Goal: Task Accomplishment & Management: Manage account settings

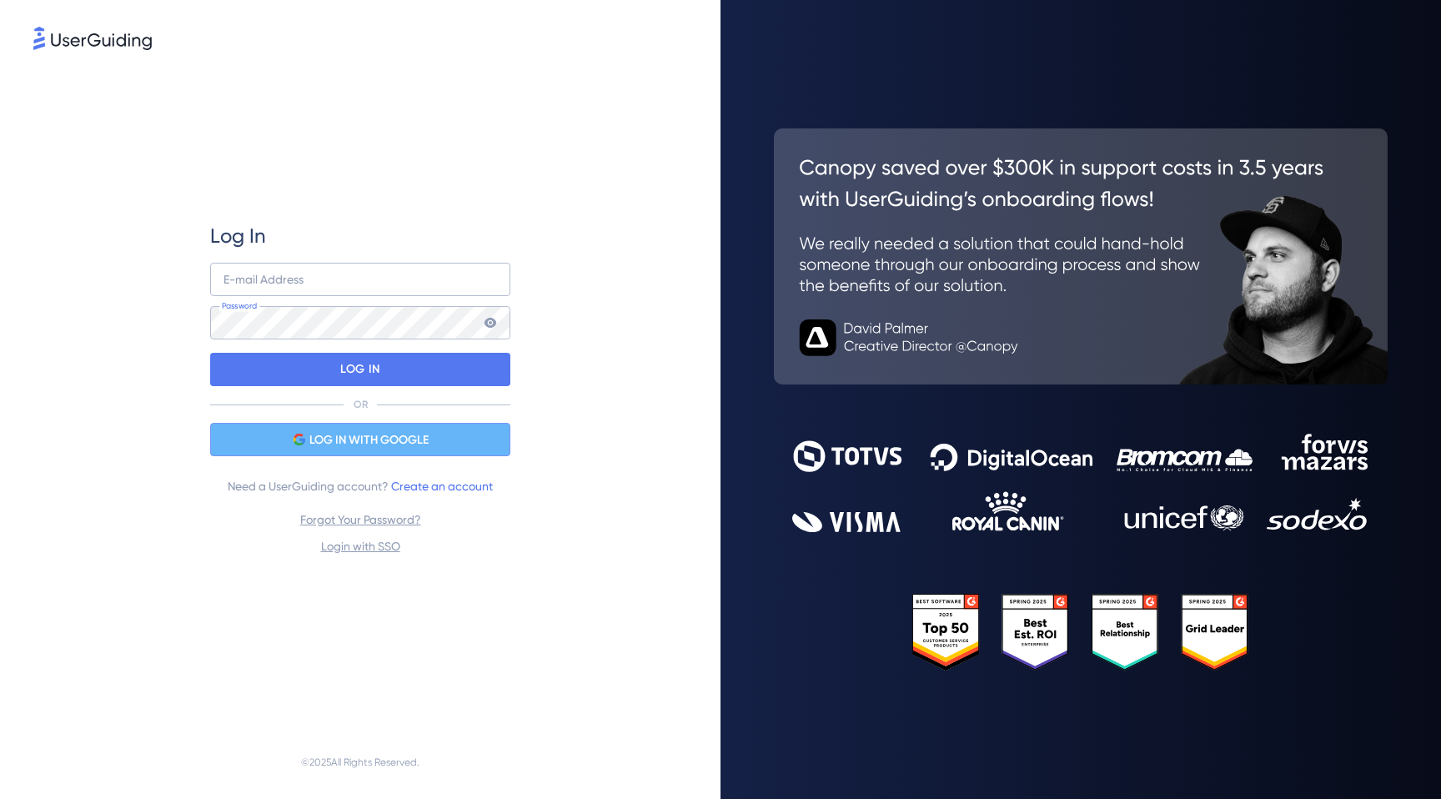
click at [322, 446] on span "LOG IN WITH GOOGLE" at bounding box center [368, 440] width 119 height 20
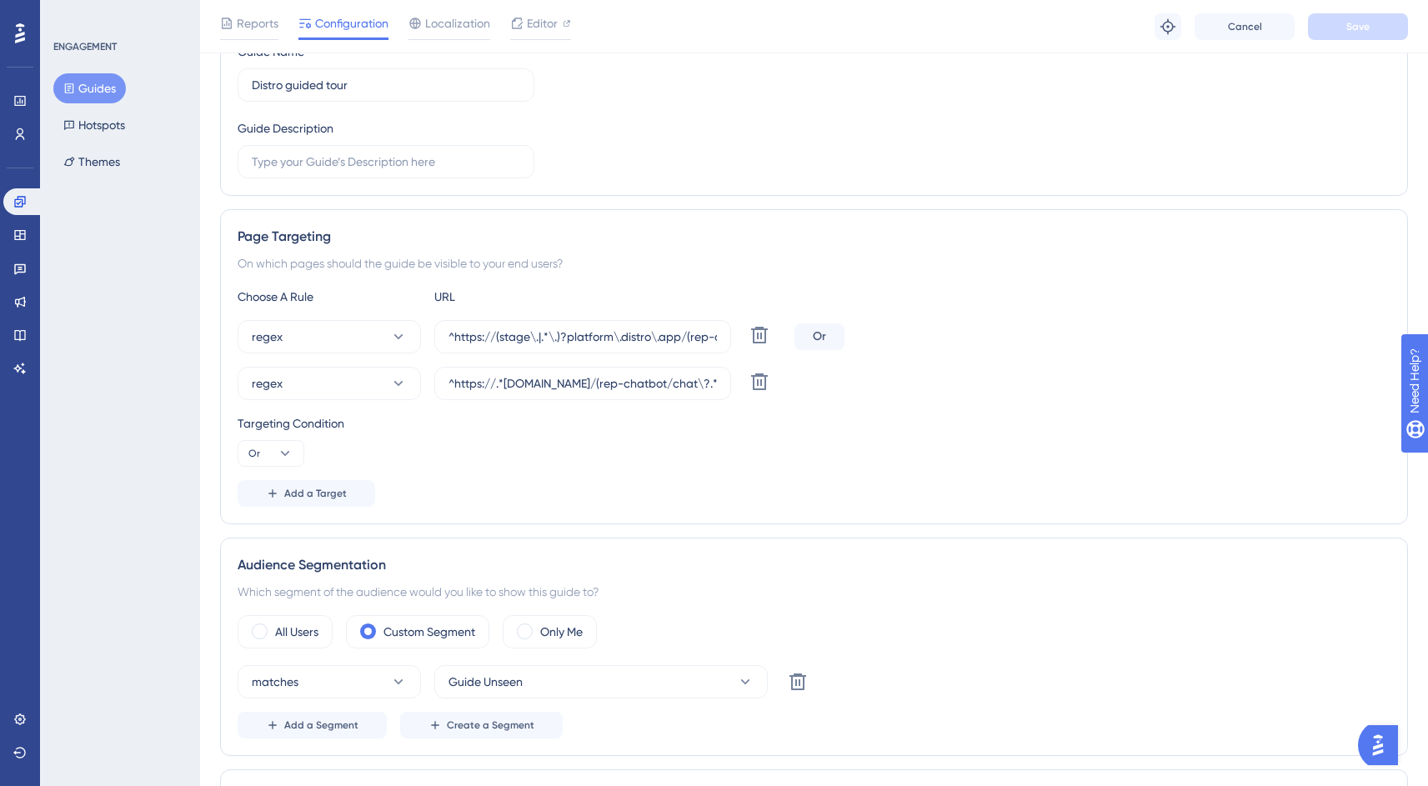
scroll to position [137, 0]
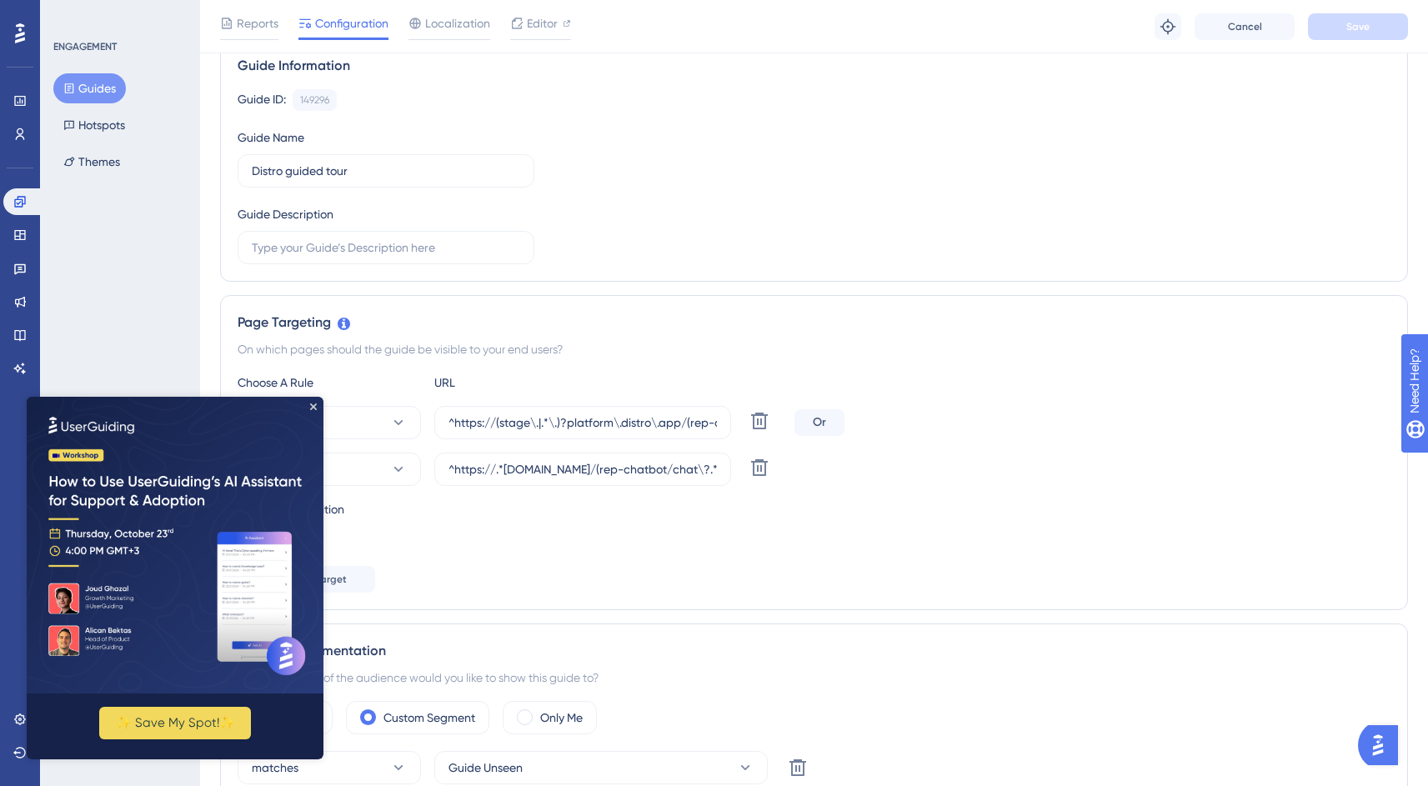
click at [313, 415] on img at bounding box center [175, 545] width 297 height 297
click at [313, 406] on icon "Close Preview" at bounding box center [313, 407] width 7 height 7
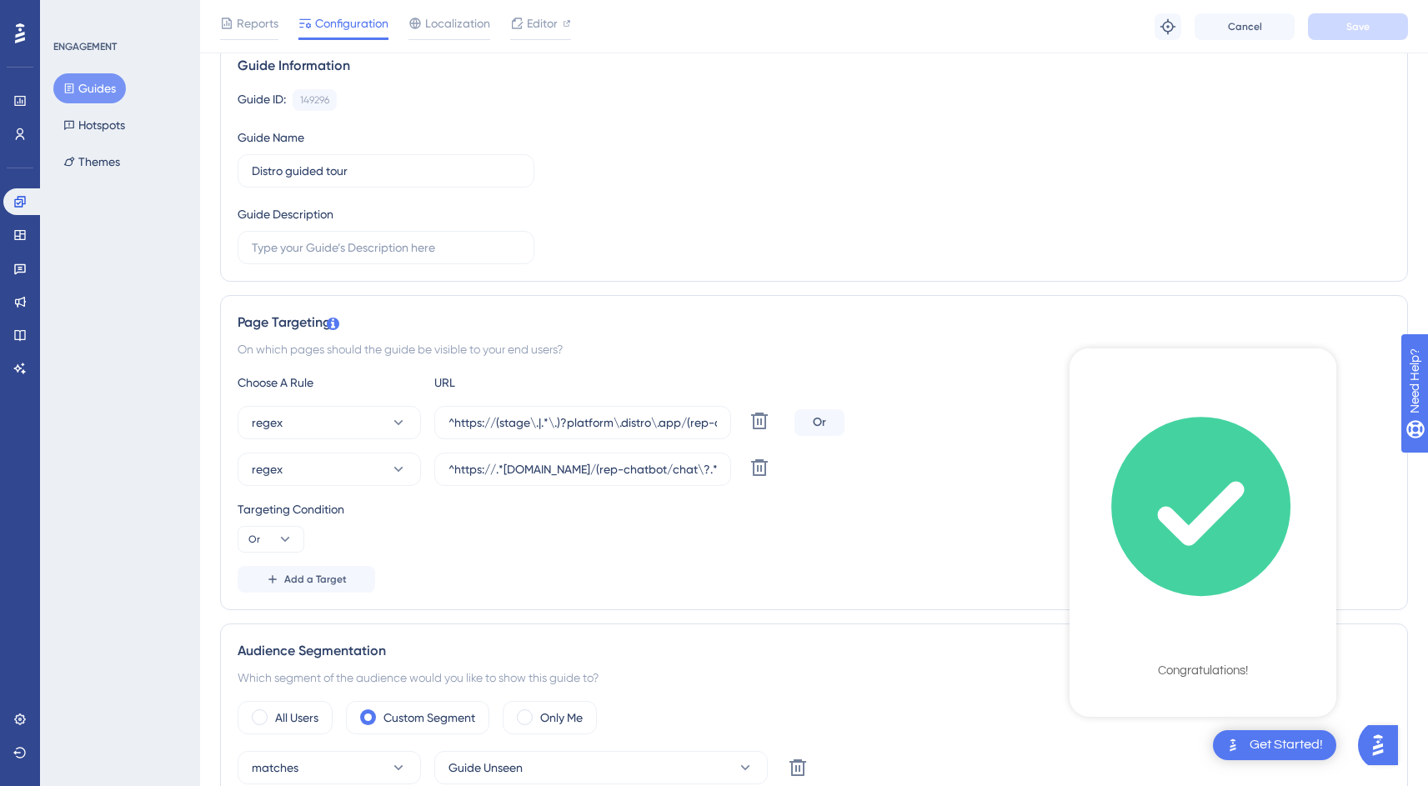
scroll to position [137, 13]
click at [983, 605] on div "Page Targeting On which pages should the guide be visible to your end users? Ch…" at bounding box center [814, 452] width 1188 height 315
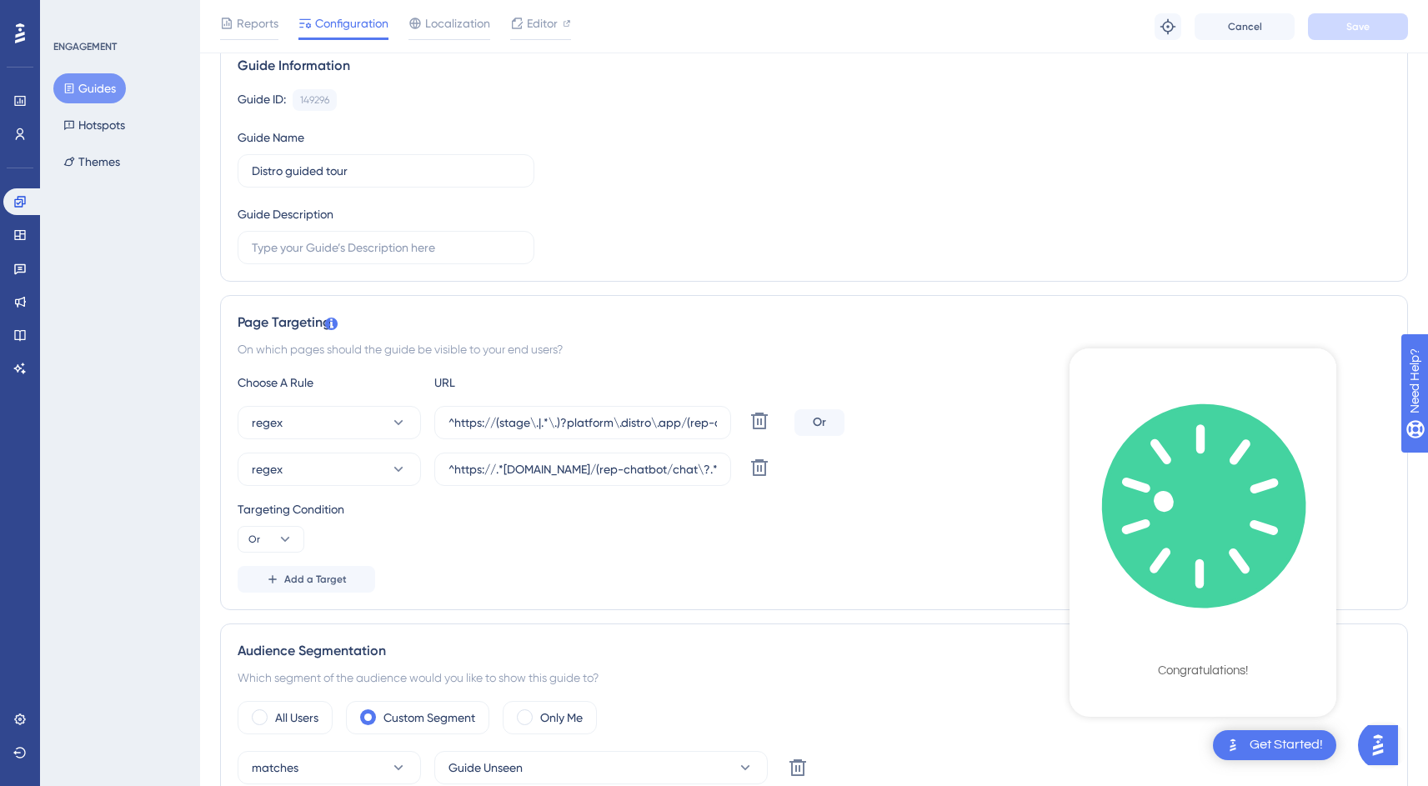
click at [1270, 744] on div "Get Started!" at bounding box center [1286, 745] width 73 height 18
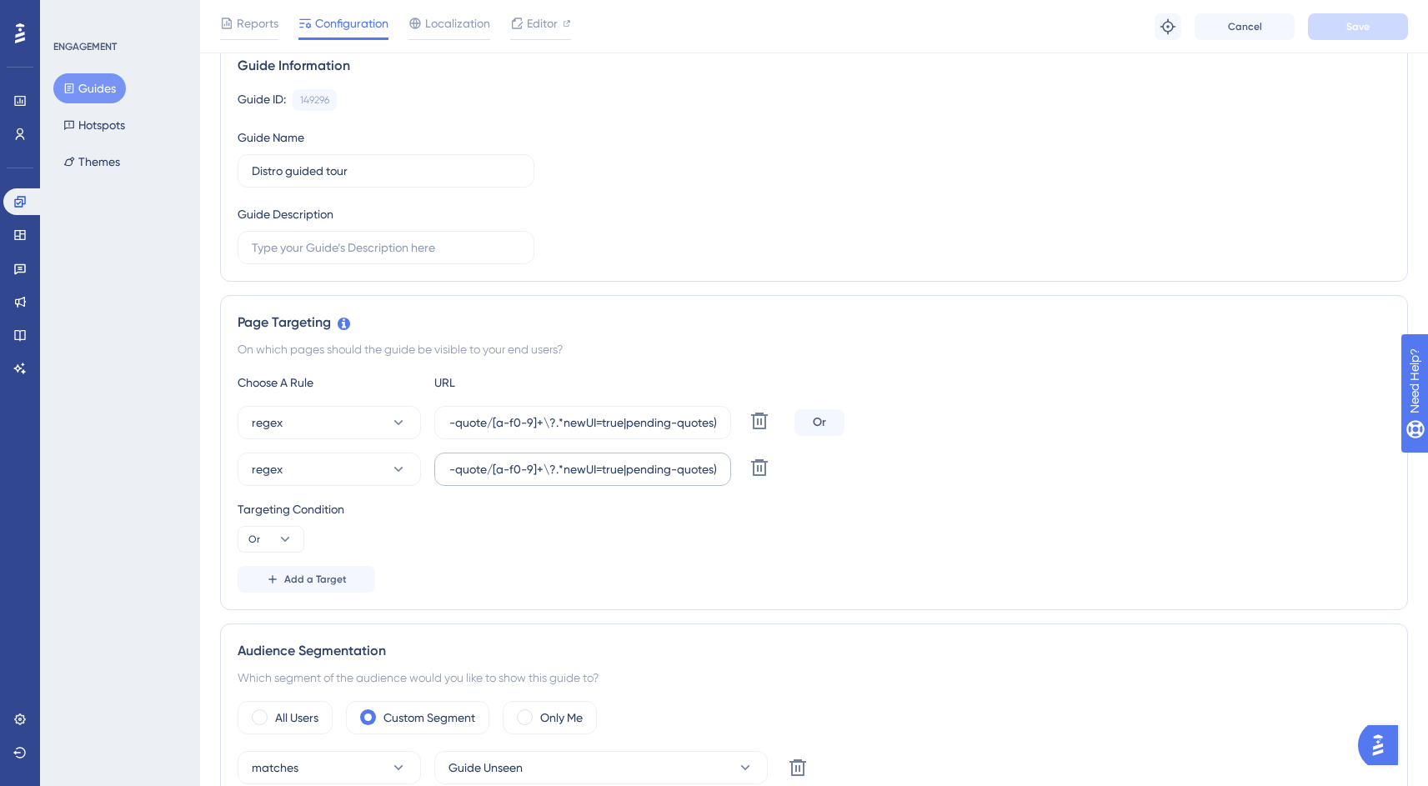
scroll to position [0, 299]
drag, startPoint x: 623, startPoint y: 423, endPoint x: 564, endPoint y: 421, distance: 58.4
click at [564, 421] on input "^https://(stage\.|.*\.)?platform\.distro\.app/(rep-chatbot/chat\?.*|build-quote…" at bounding box center [583, 423] width 268 height 18
click at [554, 423] on input "^https://(stage\.|.*\.)?platform\.distro\.app/(rep-chatbot/chat\?.*|build-quote…" at bounding box center [583, 423] width 268 height 18
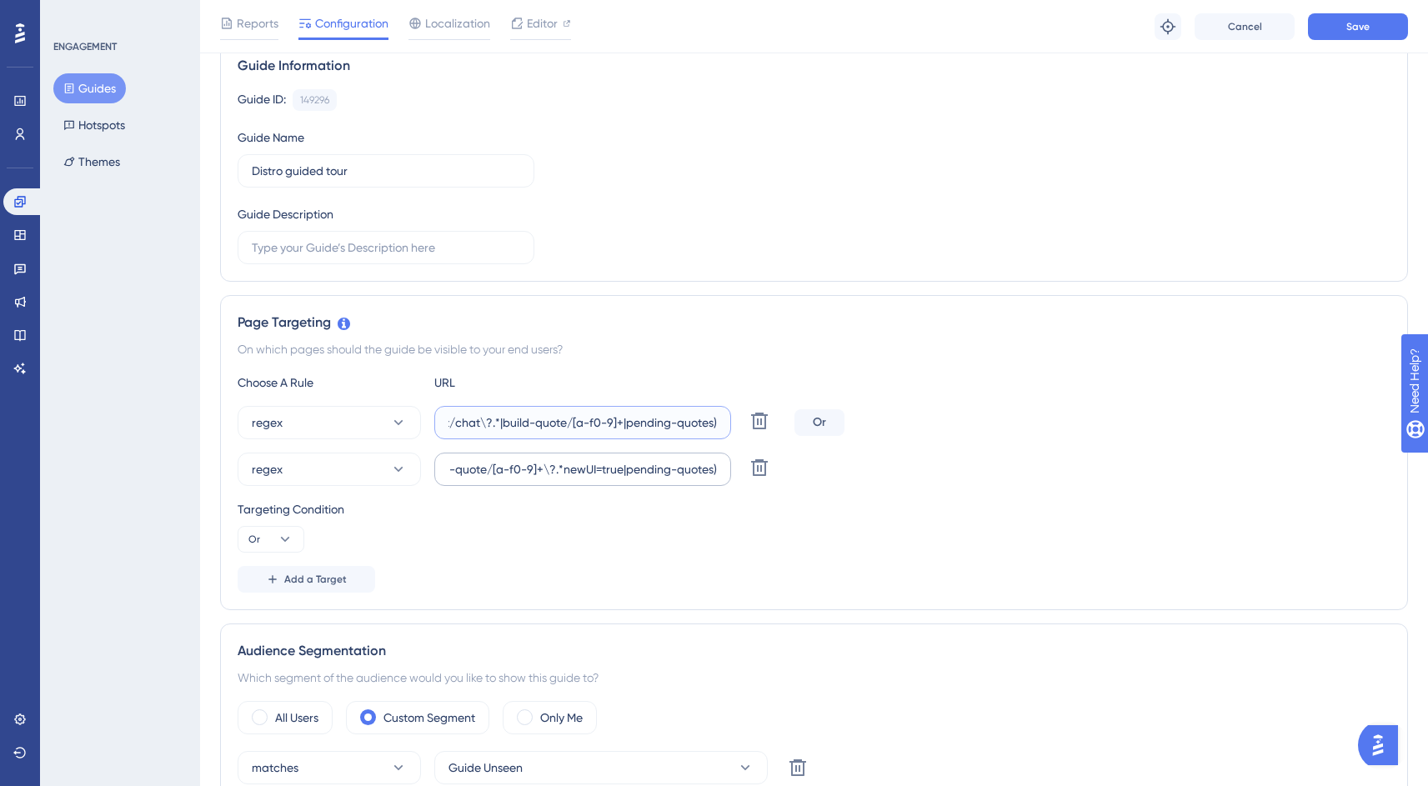
type input "^https://(stage\.|.*\.)?platform\.distro\.app/(rep-chatbot/chat\?.*|build-quote…"
drag, startPoint x: 620, startPoint y: 469, endPoint x: 545, endPoint y: 470, distance: 75.0
click at [545, 470] on input "^https://.*[DOMAIN_NAME]/(rep-chatbot/chat\?.*|build-quote/[a-f0-9]+\?.*newUI=t…" at bounding box center [583, 469] width 268 height 18
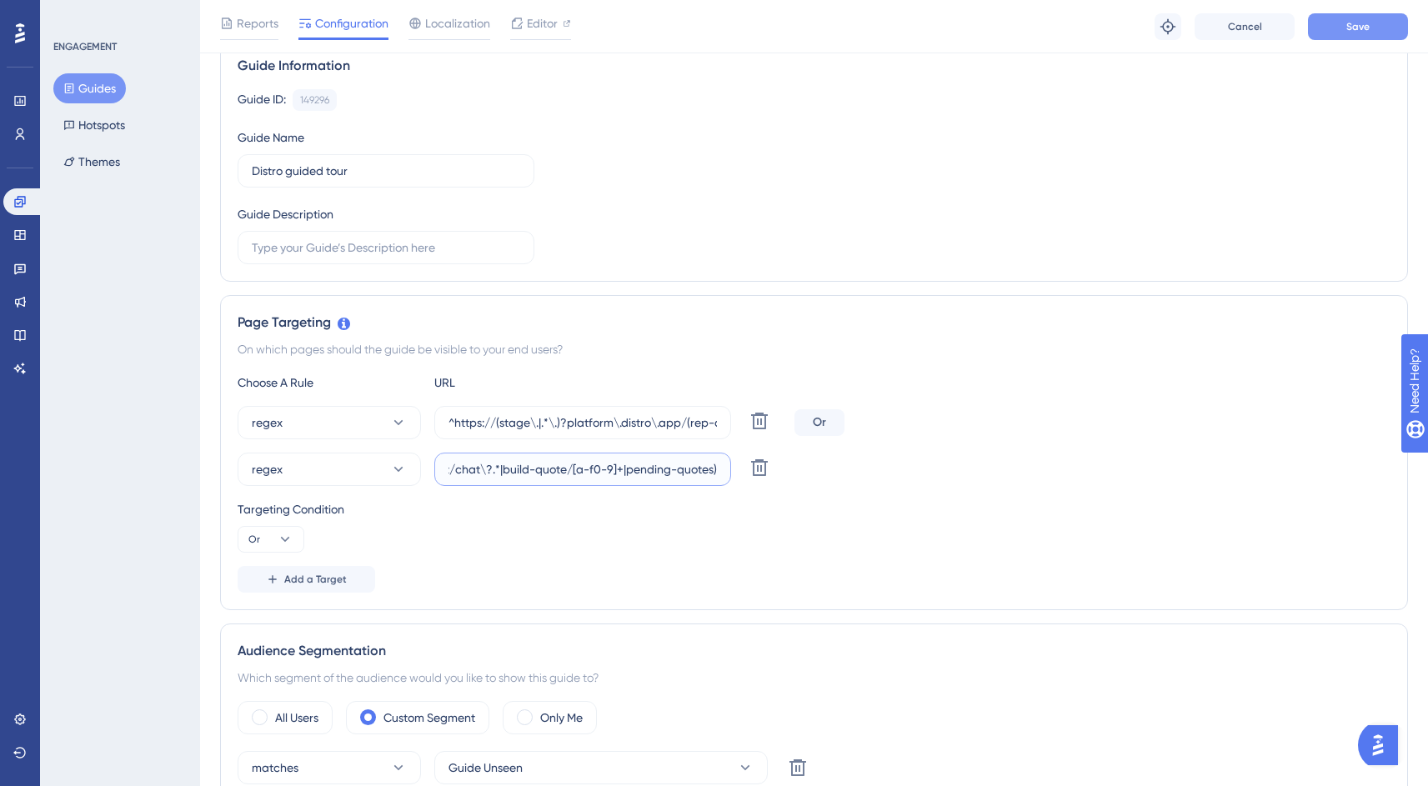
type input "^https://.*[DOMAIN_NAME]/(rep-chatbot/chat\?.*|build-quote/[a-f0-9]+|pending-qu…"
click at [1369, 33] on button "Save" at bounding box center [1358, 26] width 100 height 27
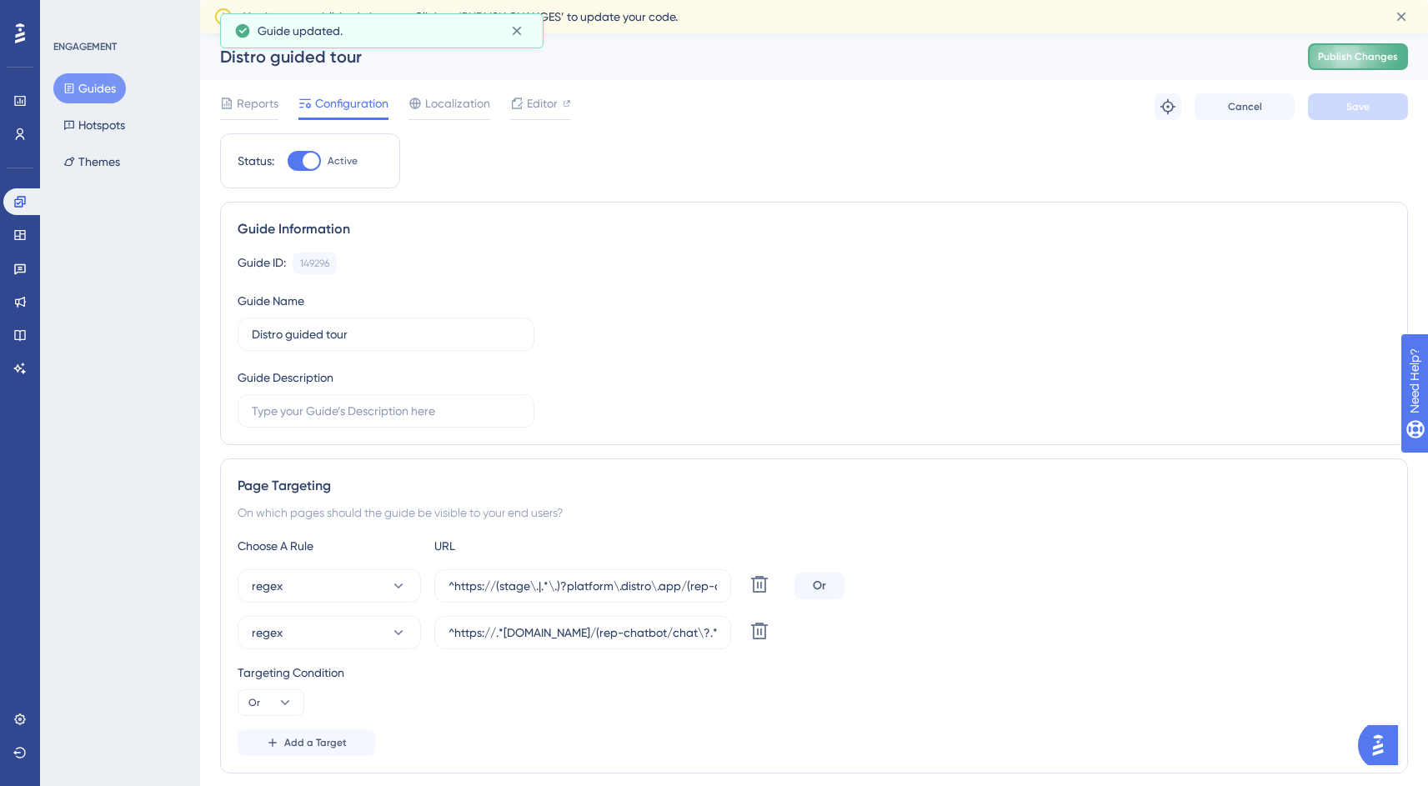
click at [1370, 57] on span "Publish Changes" at bounding box center [1358, 56] width 80 height 13
